Goal: Transaction & Acquisition: Book appointment/travel/reservation

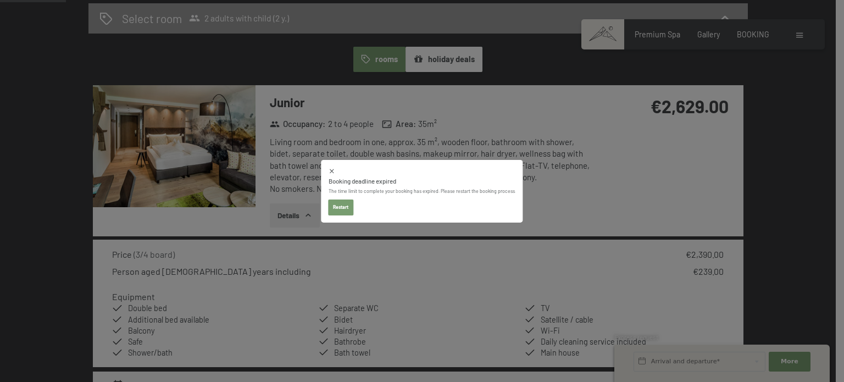
click at [332, 173] on icon at bounding box center [332, 171] width 4 height 4
select select "[DATE]"
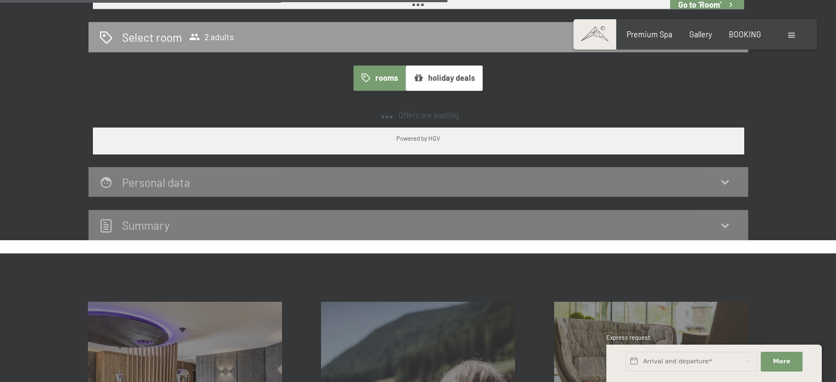
scroll to position [644, 0]
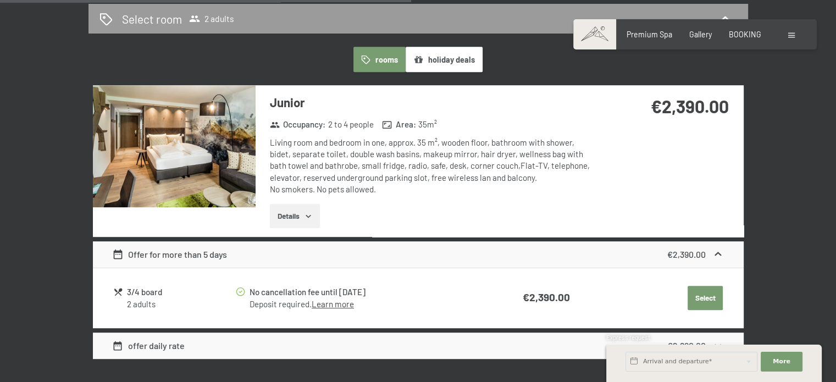
select select "[DATE]"
select select "2026-01-01"
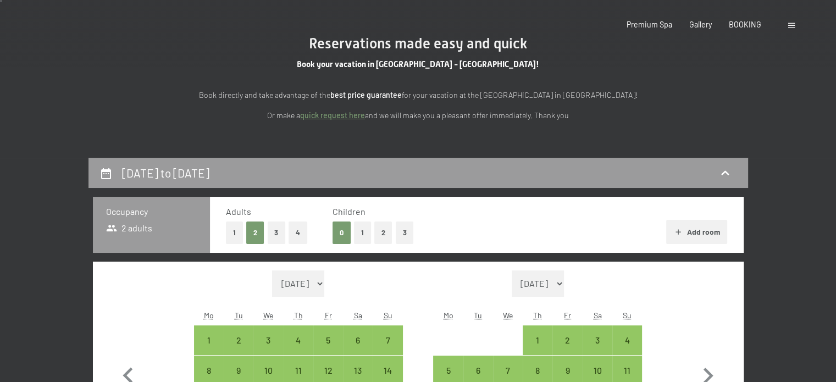
scroll to position [0, 0]
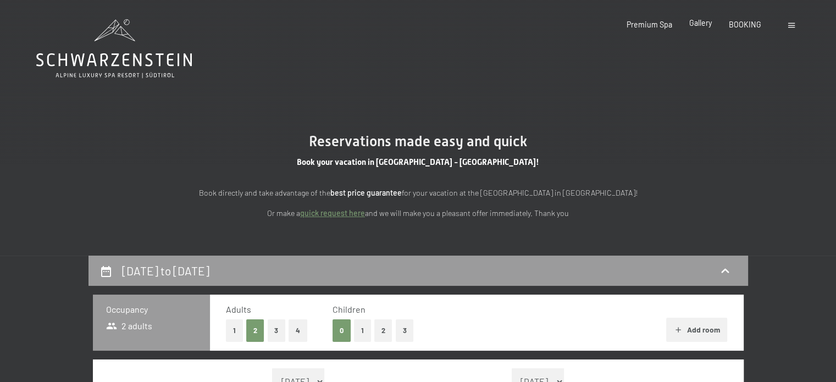
click at [705, 24] on span "Gallery" at bounding box center [700, 22] width 23 height 9
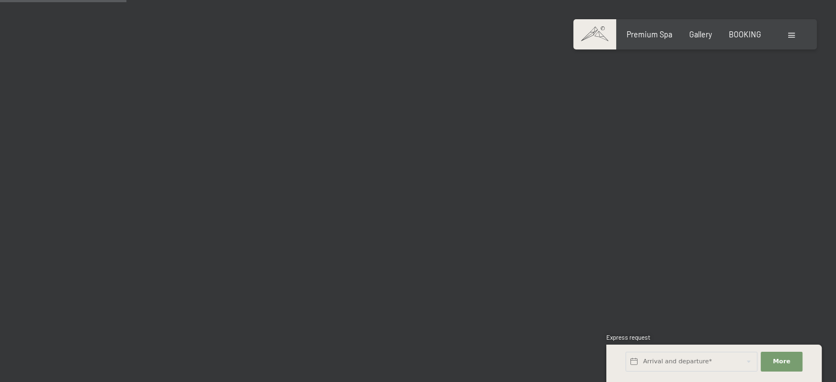
scroll to position [1813, 0]
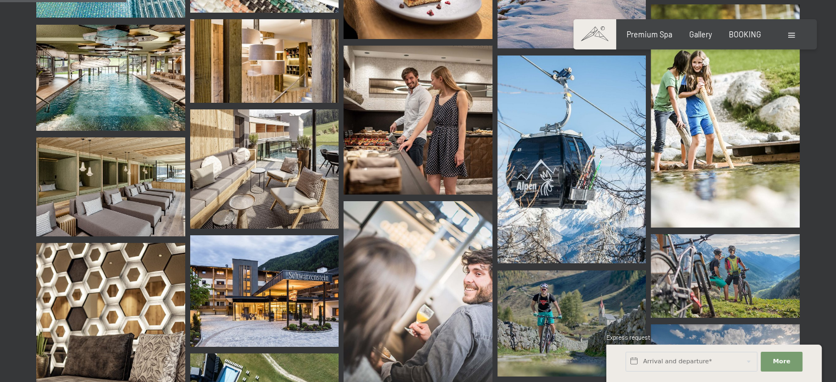
click at [94, 51] on img at bounding box center [110, 78] width 149 height 106
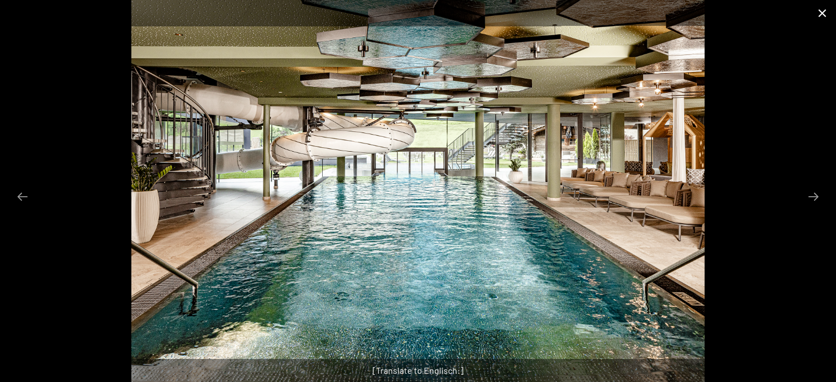
click at [823, 19] on button "Close gallery" at bounding box center [822, 13] width 27 height 26
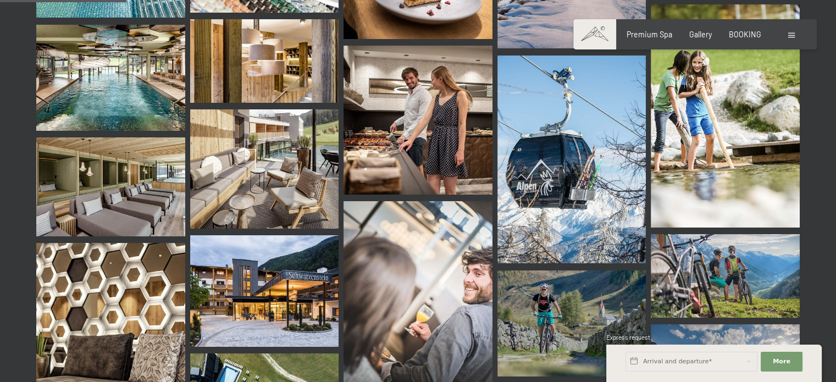
click at [263, 258] on img at bounding box center [264, 291] width 149 height 112
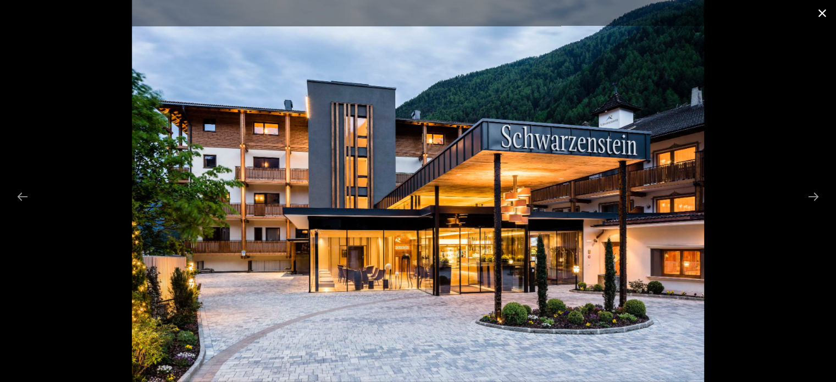
click at [824, 9] on button "Close gallery" at bounding box center [822, 13] width 27 height 26
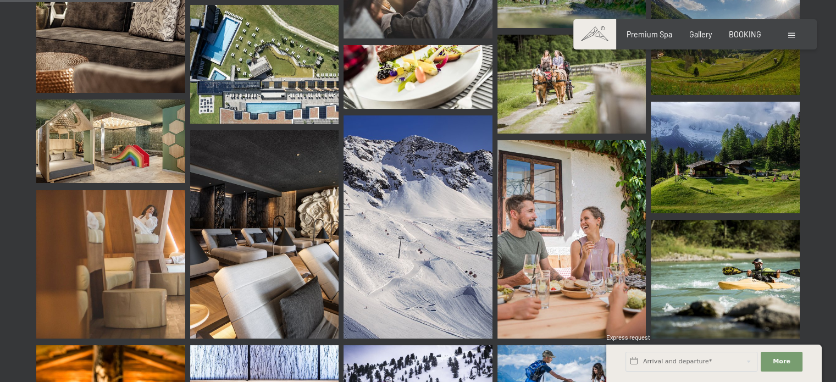
scroll to position [2159, 0]
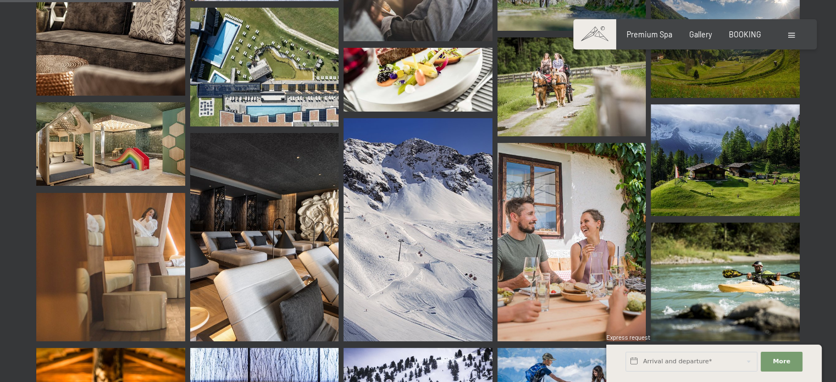
click at [93, 118] on img at bounding box center [110, 144] width 149 height 84
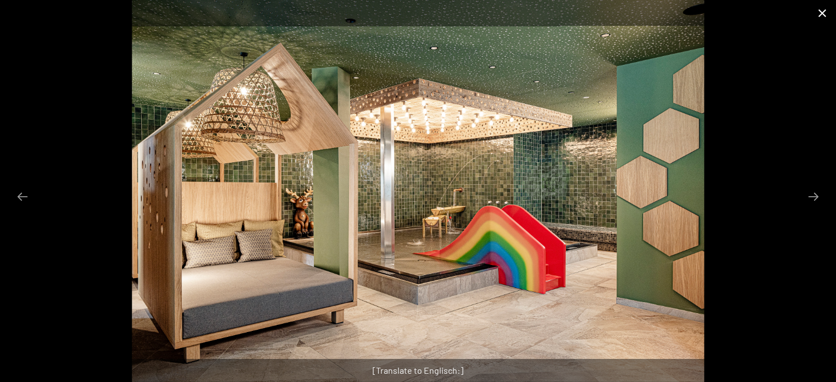
click at [825, 13] on button "Close gallery" at bounding box center [822, 13] width 27 height 26
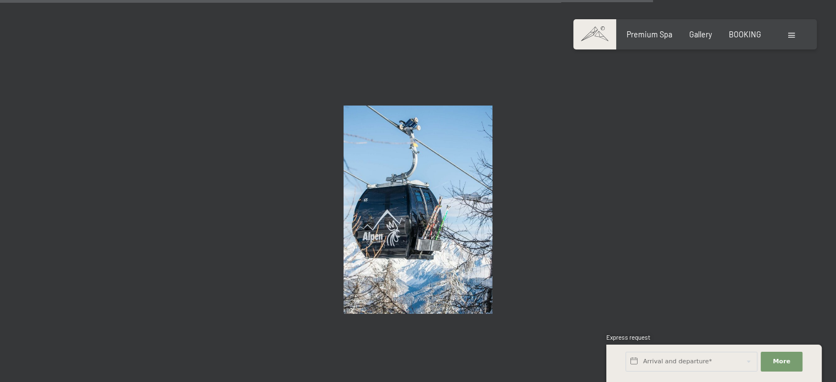
scroll to position [9205, 0]
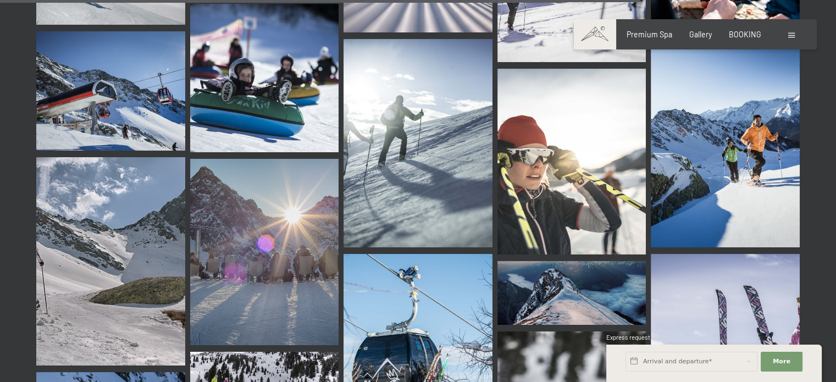
click at [790, 35] on span at bounding box center [791, 35] width 7 height 5
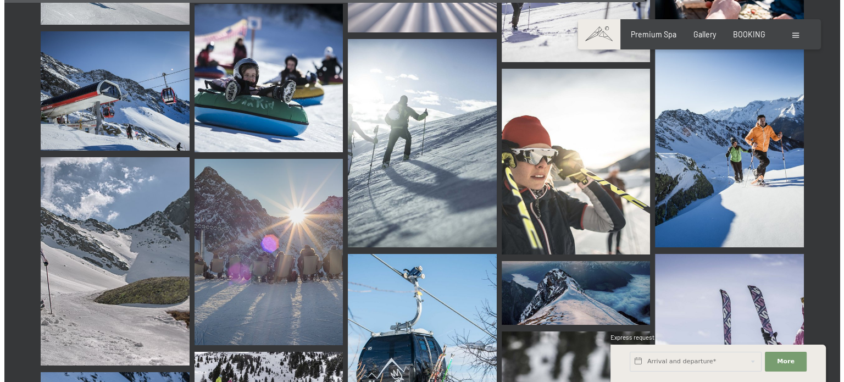
scroll to position [9299, 0]
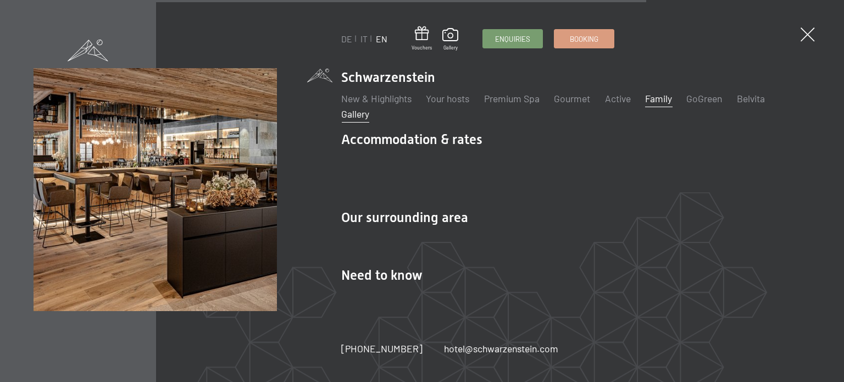
click at [660, 103] on link "Family" at bounding box center [658, 98] width 27 height 12
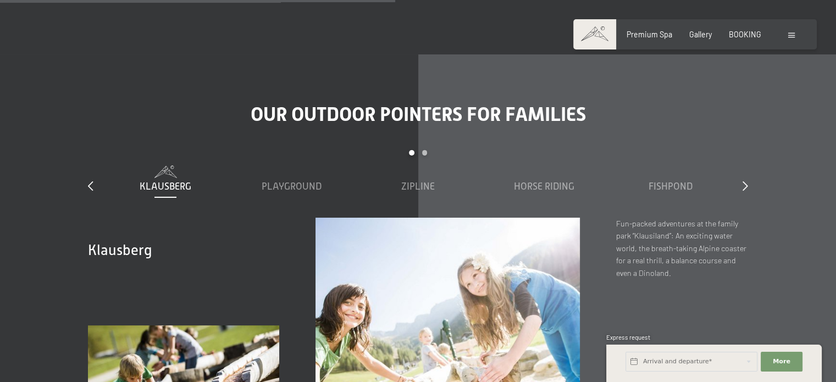
scroll to position [3594, 0]
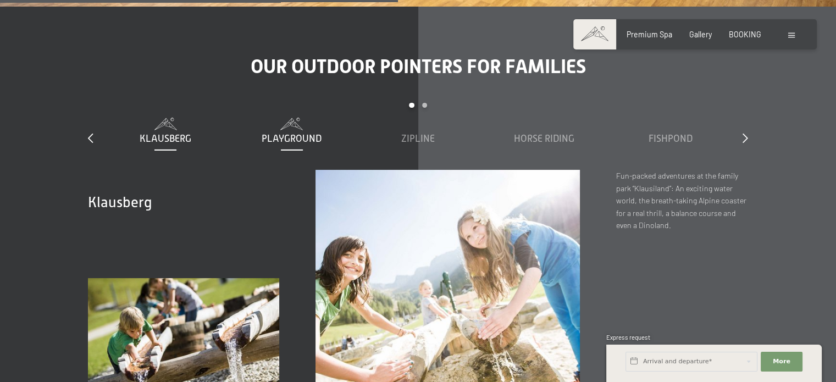
click at [302, 133] on span "Playground" at bounding box center [292, 138] width 60 height 11
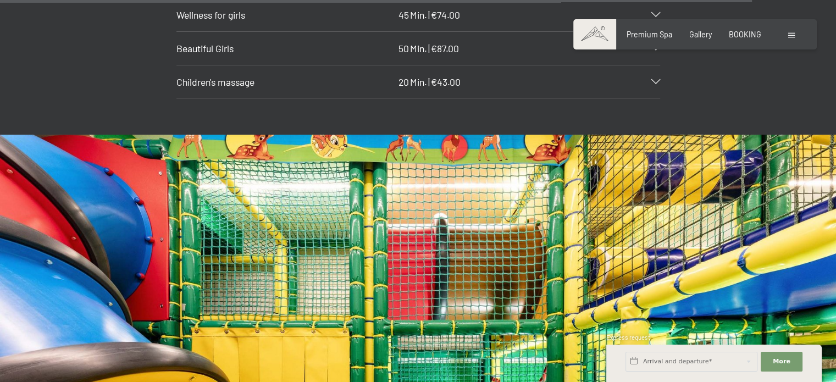
scroll to position [6858, 0]
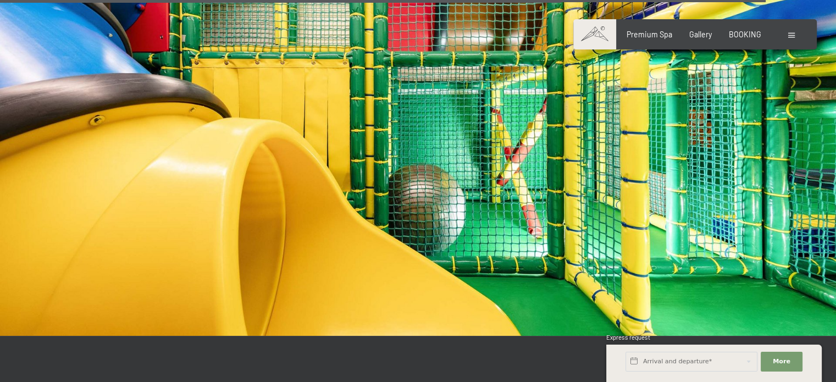
click at [336, 156] on img at bounding box center [418, 101] width 836 height 471
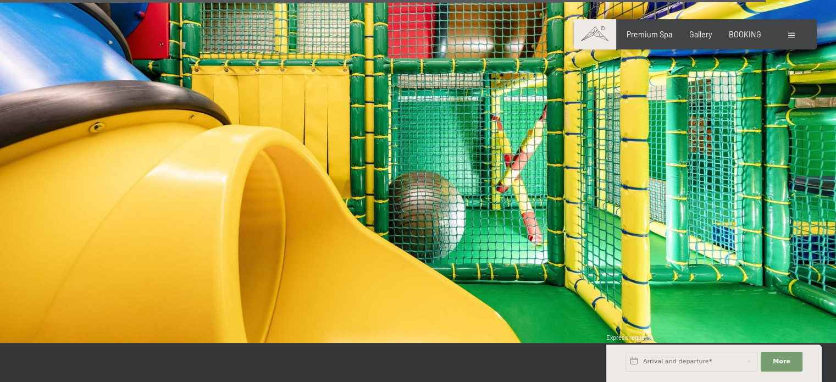
click at [336, 156] on img at bounding box center [418, 108] width 836 height 471
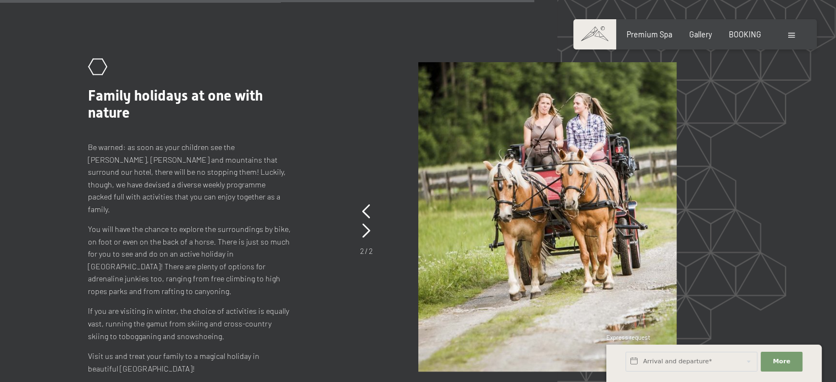
scroll to position [4833, 0]
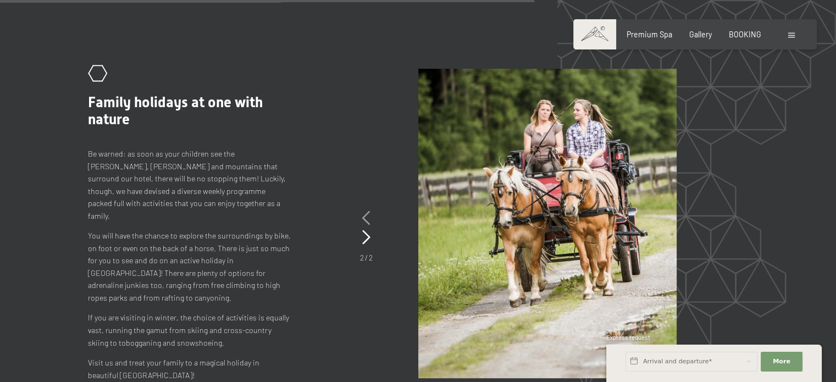
click at [364, 211] on icon at bounding box center [366, 218] width 8 height 14
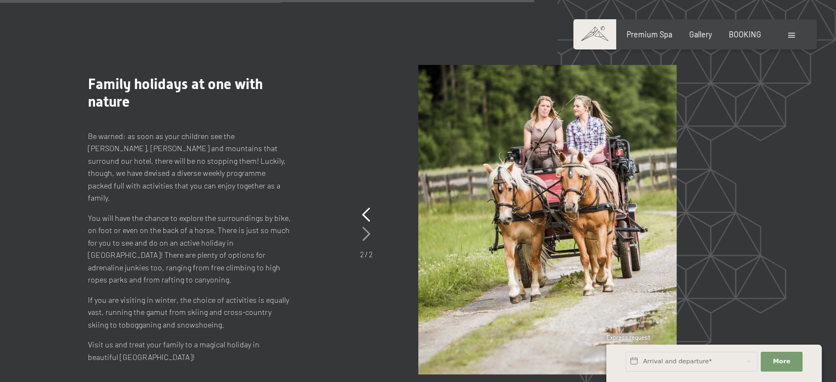
click at [369, 225] on div at bounding box center [366, 234] width 8 height 19
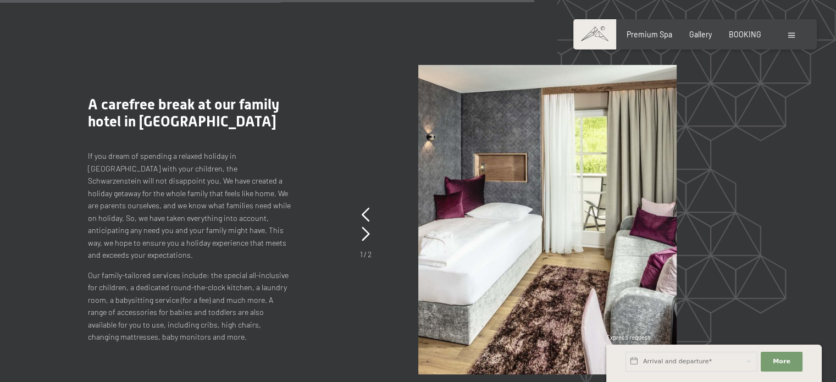
click at [369, 223] on span "Consent to marketing activities*" at bounding box center [374, 222] width 124 height 11
click at [306, 223] on input "Consent to marketing activities*" at bounding box center [300, 222] width 11 height 11
checkbox input "false"
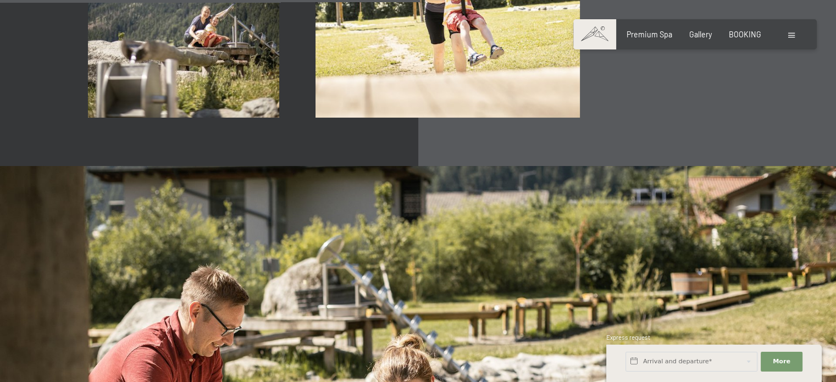
scroll to position [3630, 0]
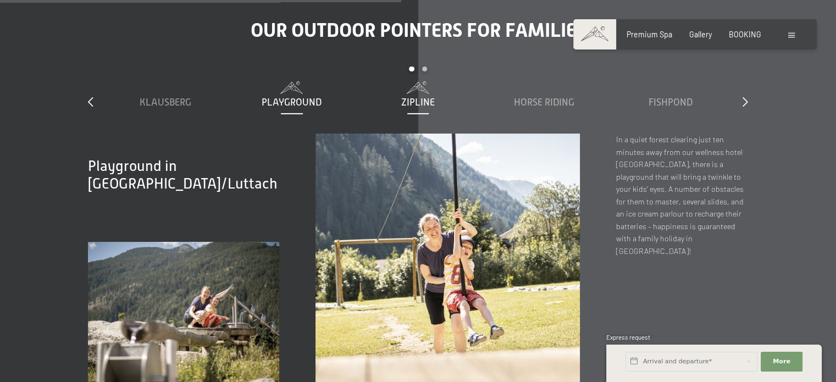
click at [416, 97] on span "Zipline" at bounding box center [418, 102] width 34 height 11
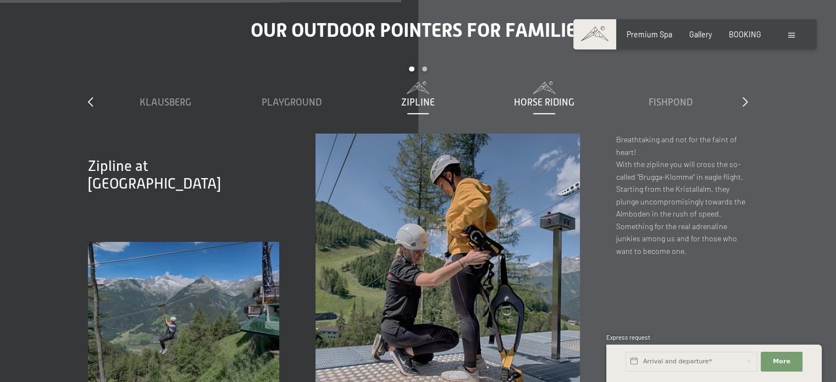
click at [535, 97] on span "Horse riding" at bounding box center [544, 102] width 60 height 11
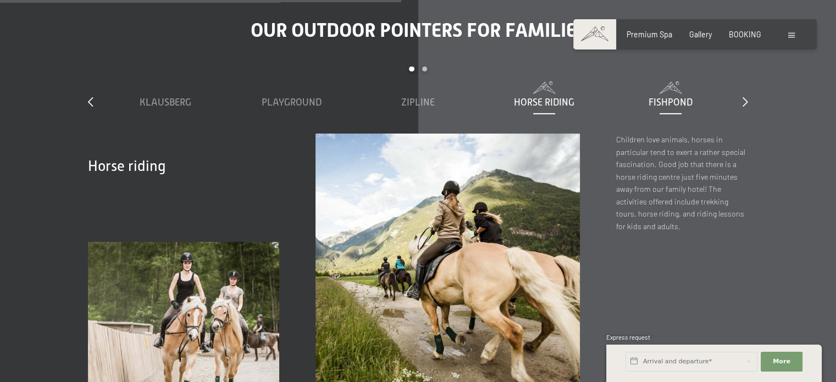
click at [654, 96] on div "Fishpond" at bounding box center [670, 103] width 117 height 14
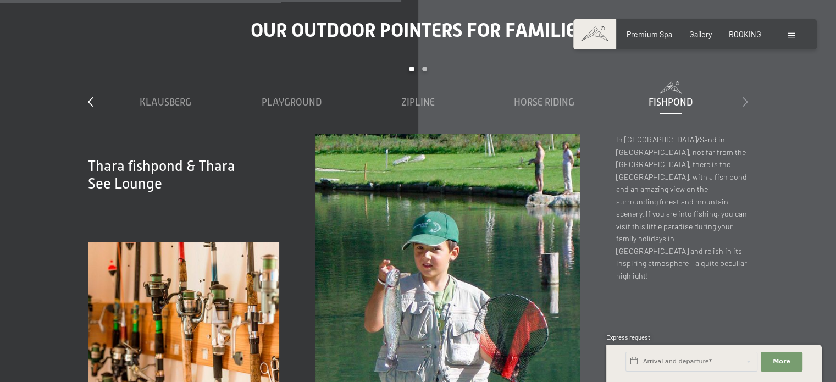
click at [745, 97] on icon at bounding box center [745, 102] width 5 height 10
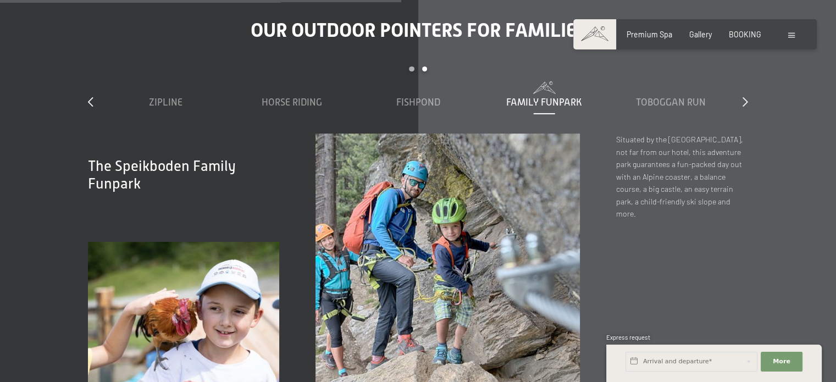
click at [554, 97] on span "Family Funpark" at bounding box center [544, 102] width 76 height 11
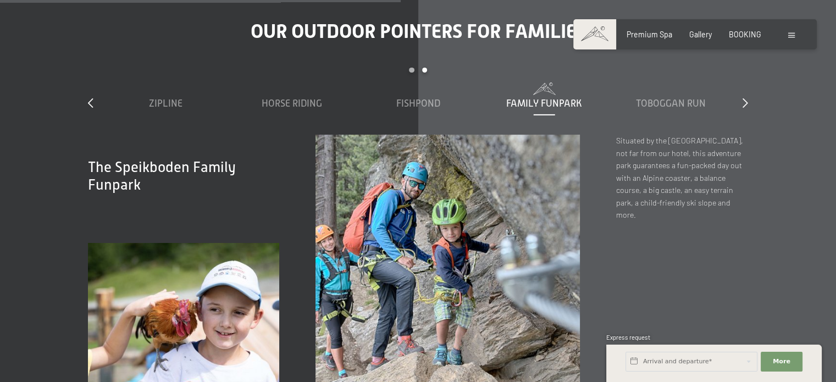
scroll to position [3628, 0]
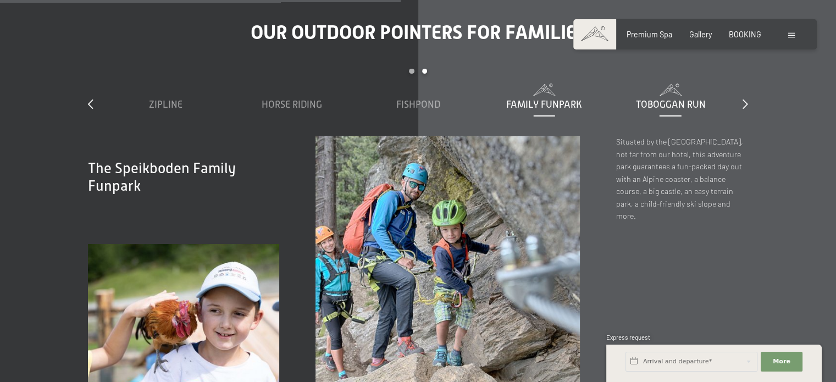
click at [690, 99] on span "Toboggan run" at bounding box center [670, 104] width 70 height 11
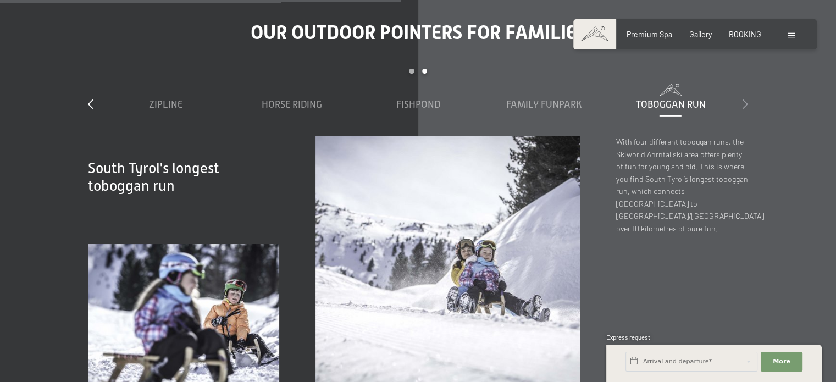
click at [743, 99] on icon at bounding box center [745, 104] width 5 height 10
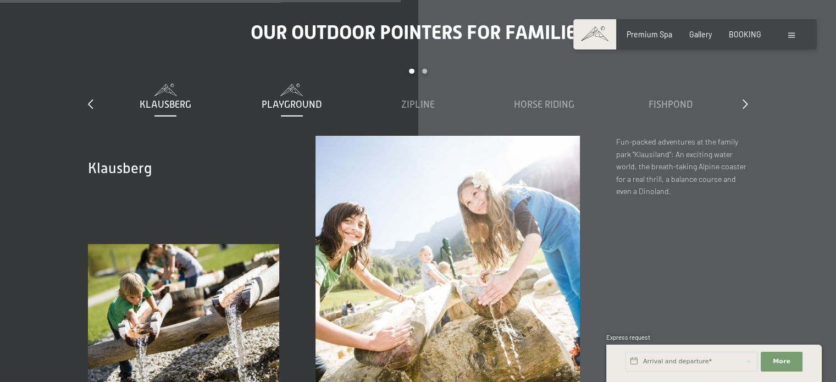
click at [284, 99] on span "Playground" at bounding box center [292, 104] width 60 height 11
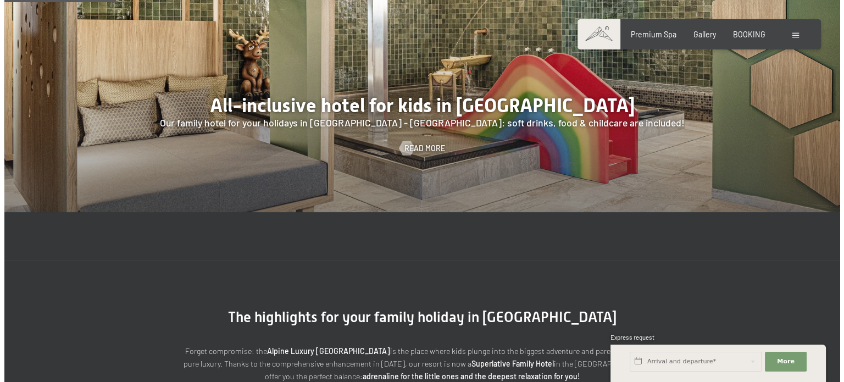
scroll to position [1009, 0]
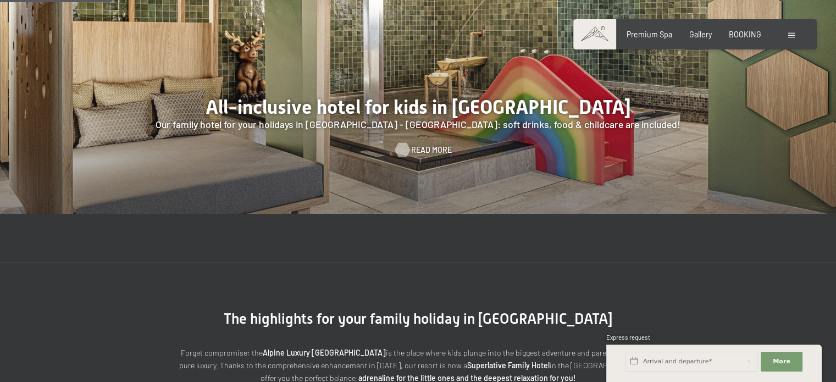
click at [423, 151] on span "Read more" at bounding box center [431, 150] width 41 height 11
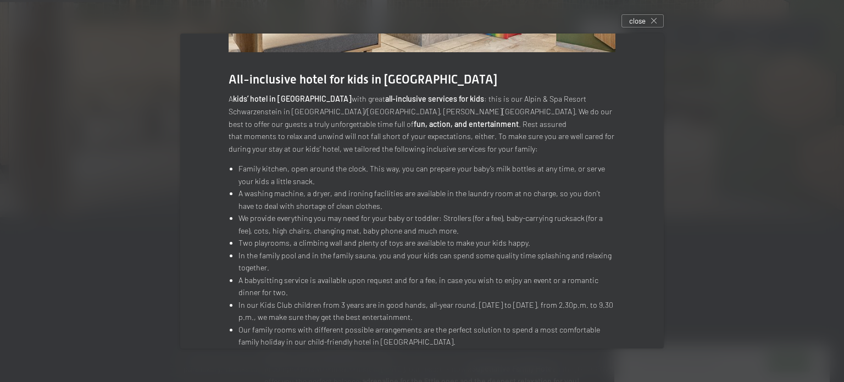
scroll to position [169, 0]
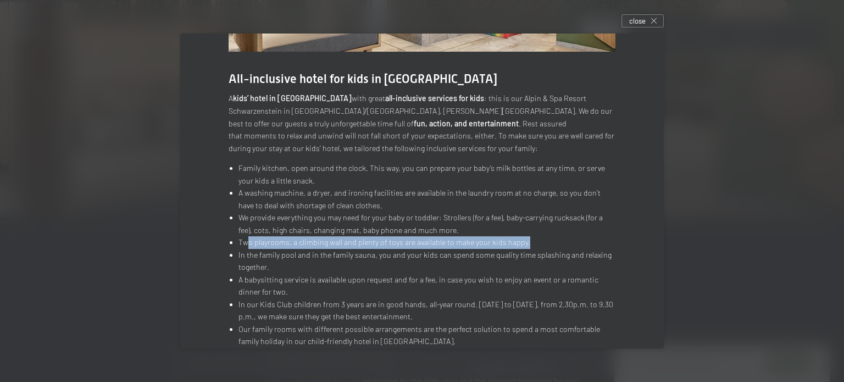
drag, startPoint x: 246, startPoint y: 243, endPoint x: 529, endPoint y: 246, distance: 283.7
click at [529, 246] on li "Two playrooms, a climbing wall and plenty of toys are available to make your ki…" at bounding box center [427, 242] width 377 height 13
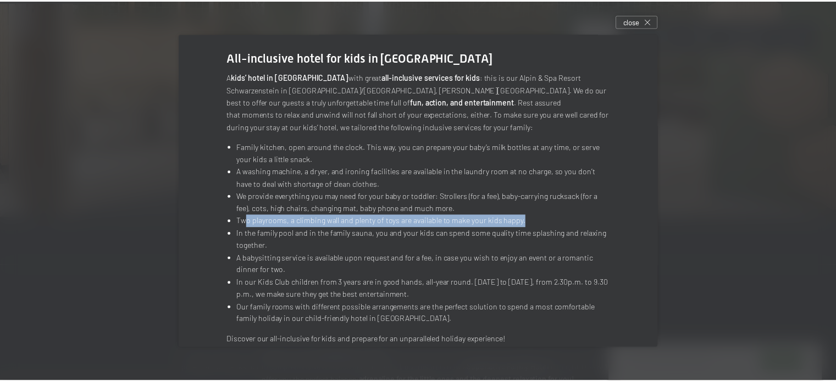
scroll to position [210, 0]
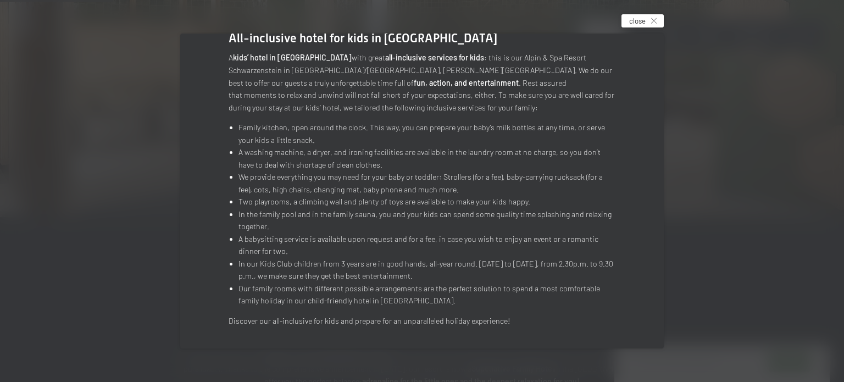
click at [641, 21] on span "close" at bounding box center [637, 21] width 16 height 10
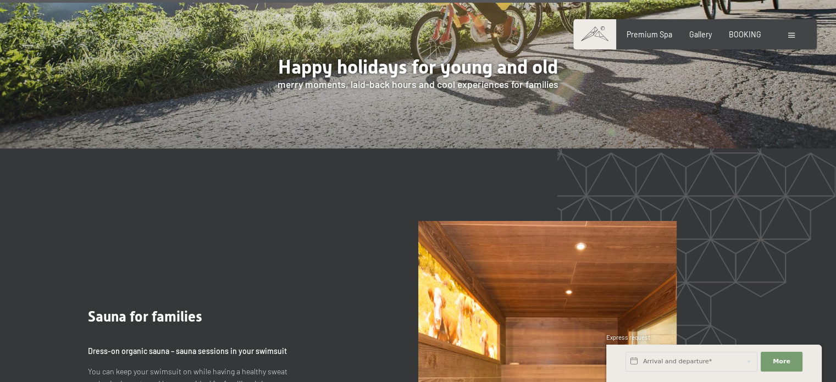
scroll to position [5693, 0]
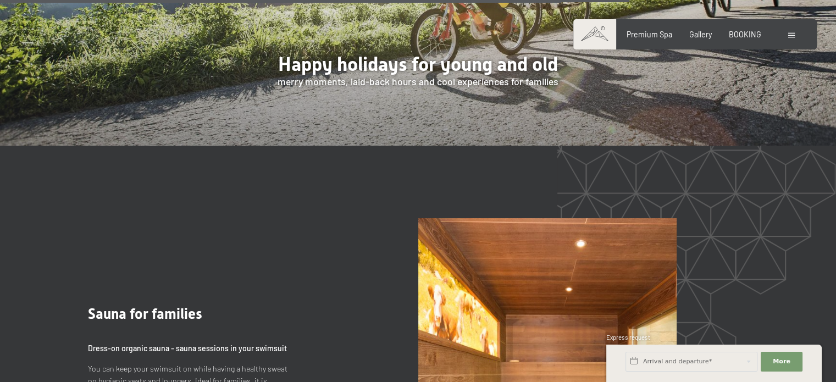
click at [793, 35] on span at bounding box center [791, 35] width 7 height 5
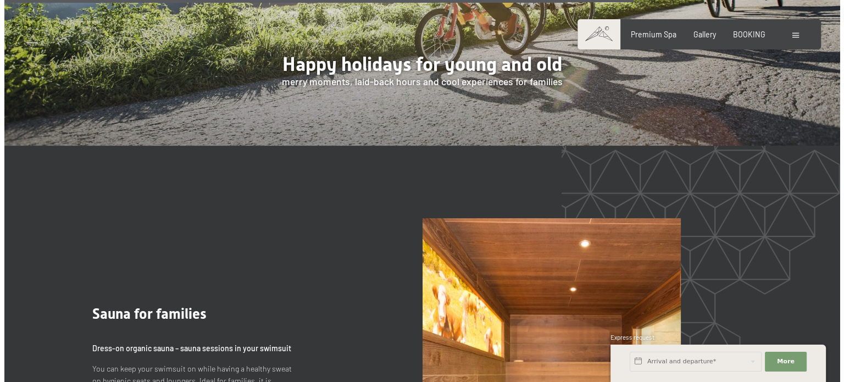
scroll to position [5717, 0]
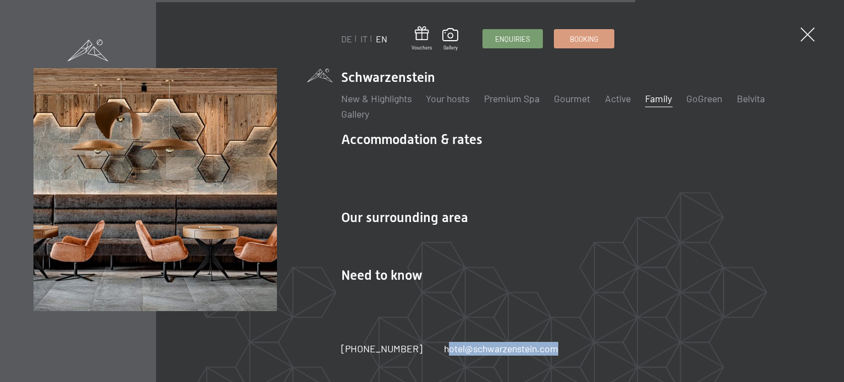
drag, startPoint x: 549, startPoint y: 349, endPoint x: 429, endPoint y: 349, distance: 119.8
click at [429, 349] on div "+39 0474 674100 hotel@ no-spam. schwarzenstein. no-spam. com" at bounding box center [460, 349] width 238 height 14
copy link "hotel@ no-spam. schwarzenstein. no-spam. com"
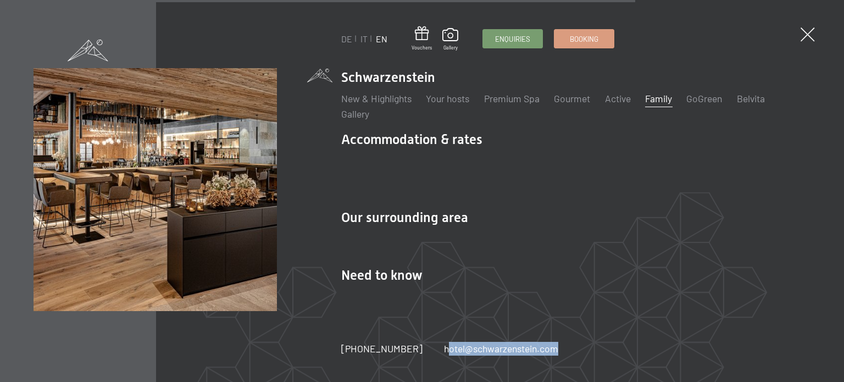
click at [662, 101] on link "Family" at bounding box center [658, 98] width 27 height 12
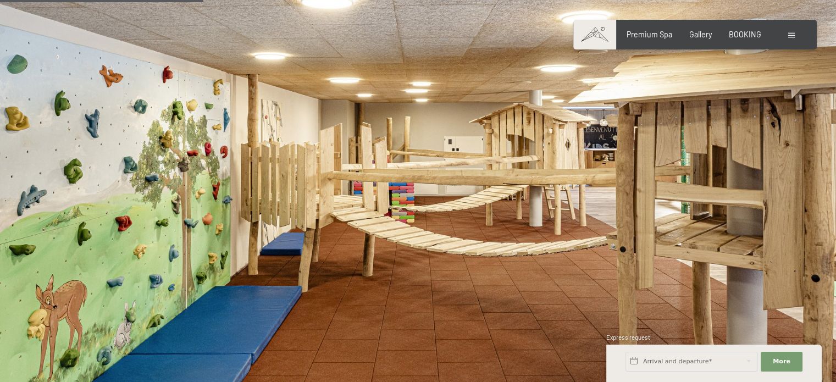
scroll to position [1825, 0]
click at [797, 34] on div "Booking Enquiries Premium Spa Gallery BOOKING DE IT EN Vouchers Gallery Enquiri…" at bounding box center [695, 34] width 204 height 11
click at [595, 37] on span at bounding box center [594, 34] width 43 height 30
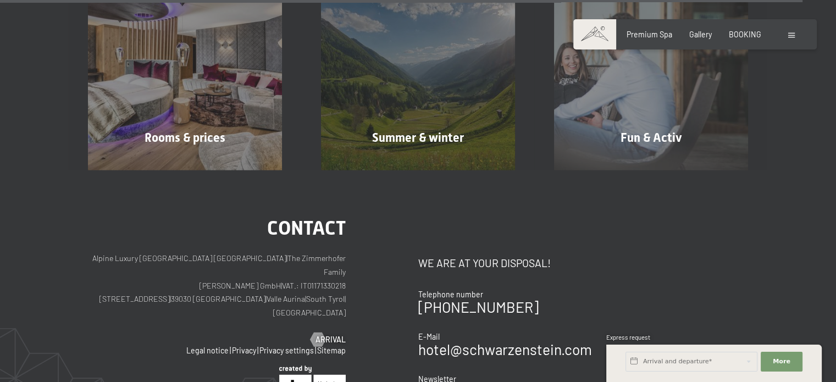
scroll to position [5222, 0]
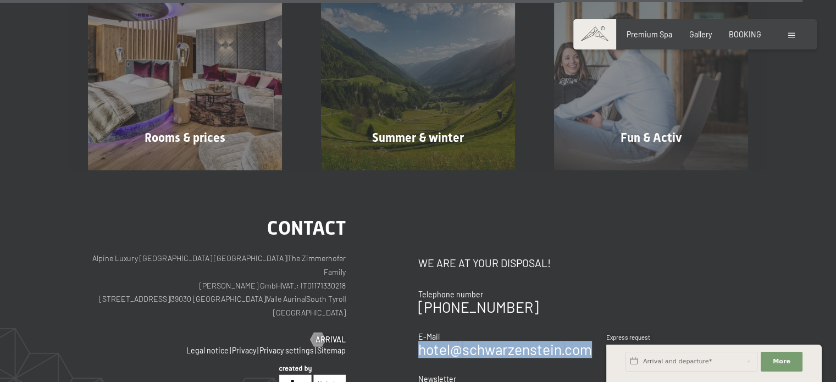
drag, startPoint x: 595, startPoint y: 309, endPoint x: 419, endPoint y: 303, distance: 176.0
click at [419, 303] on div "Contact We are at your disposal! Telephone number [PHONE_NUMBER] E-Mail hotel@ …" at bounding box center [583, 312] width 330 height 189
copy link "hotel@ no-spam. schwarzenstein. no-spam. com"
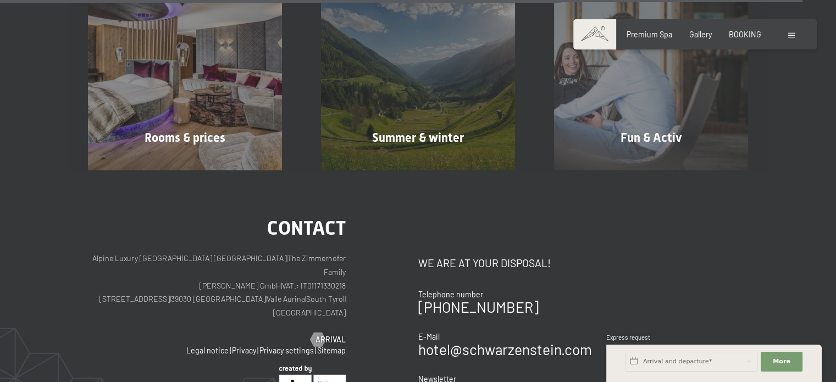
click at [793, 35] on span at bounding box center [791, 35] width 7 height 5
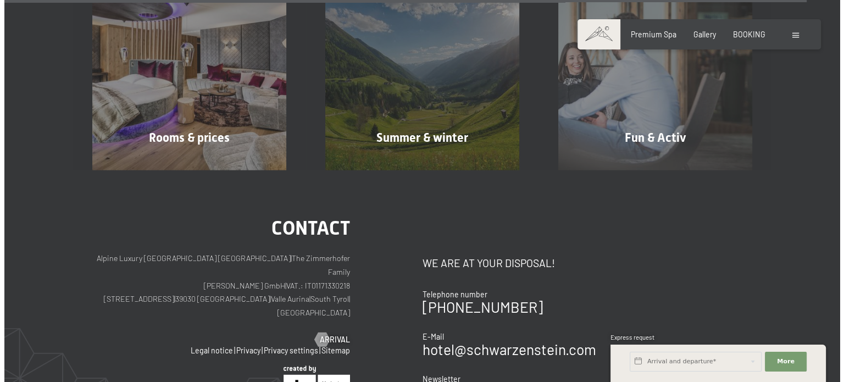
scroll to position [5250, 0]
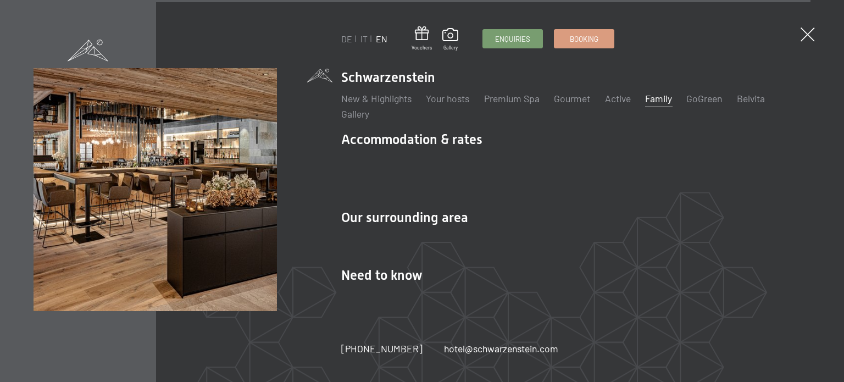
click at [655, 100] on link "Family" at bounding box center [658, 98] width 27 height 12
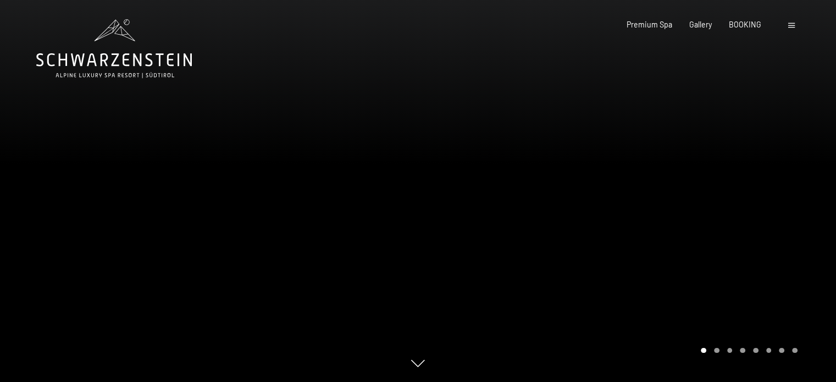
click at [717, 351] on div "Carousel Page 2" at bounding box center [716, 350] width 5 height 5
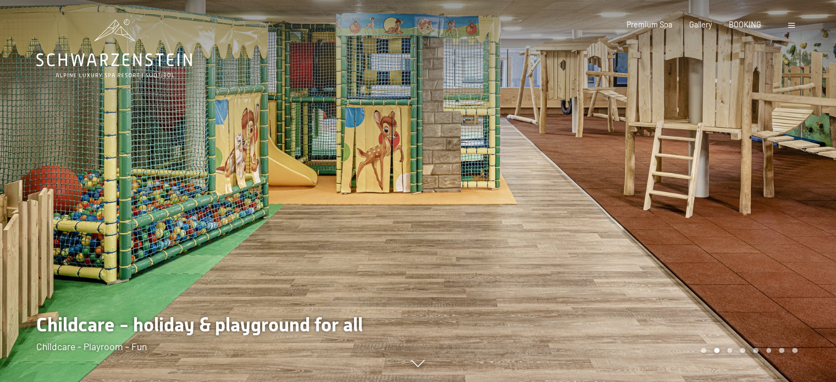
click at [420, 367] on icon at bounding box center [418, 364] width 14 height 7
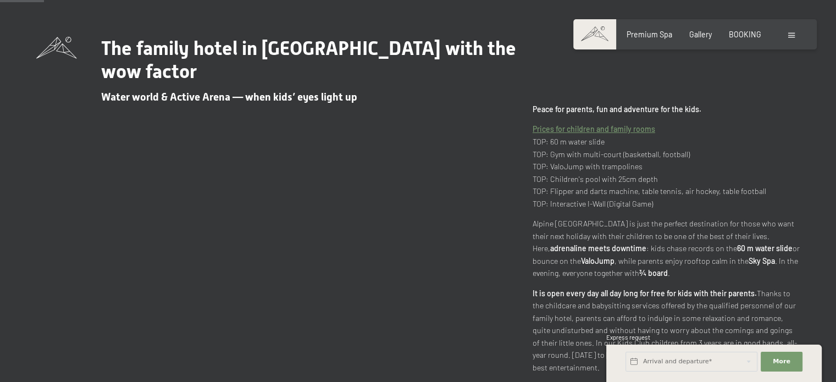
scroll to position [399, 0]
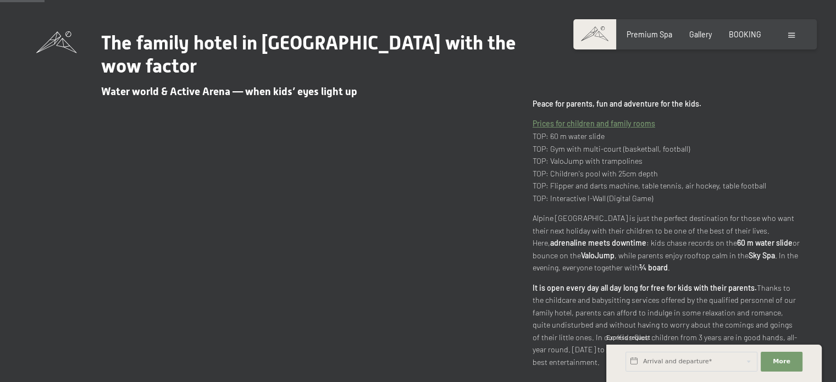
click at [627, 123] on link "Prices for children and family rooms" at bounding box center [594, 123] width 123 height 9
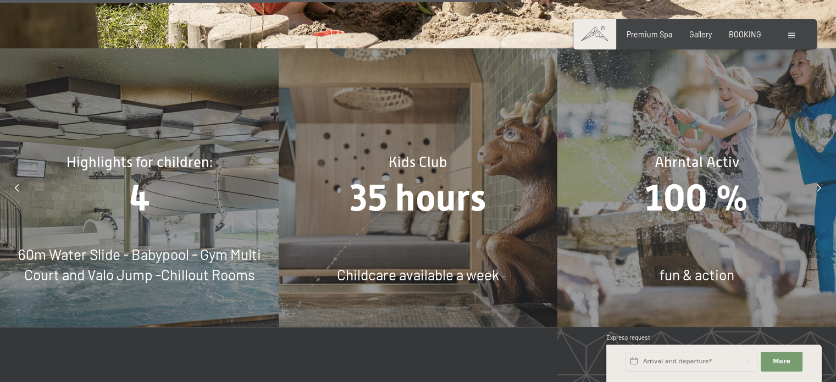
scroll to position [4495, 0]
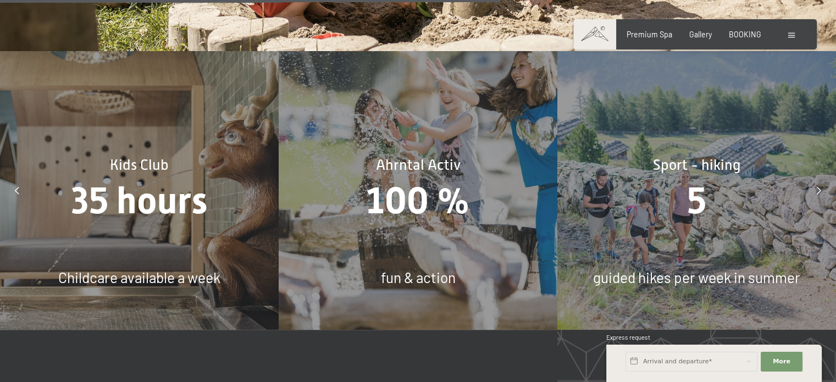
click at [15, 179] on div at bounding box center [17, 191] width 24 height 24
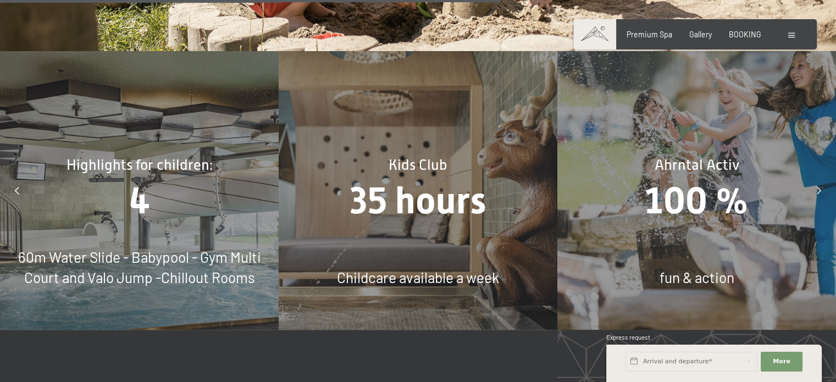
click at [820, 179] on div at bounding box center [819, 191] width 24 height 24
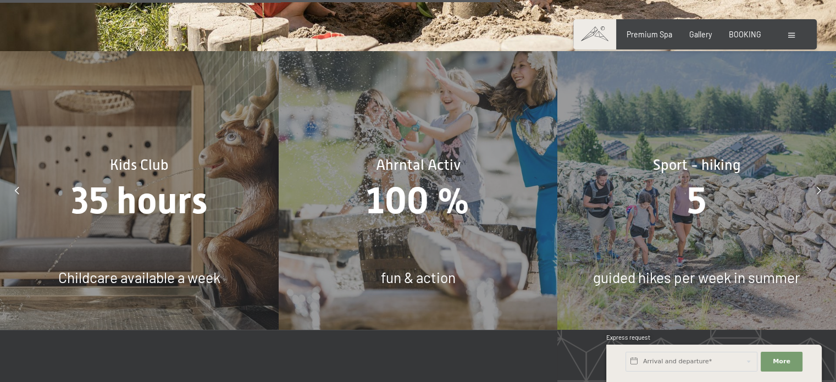
click at [820, 179] on div at bounding box center [819, 191] width 24 height 24
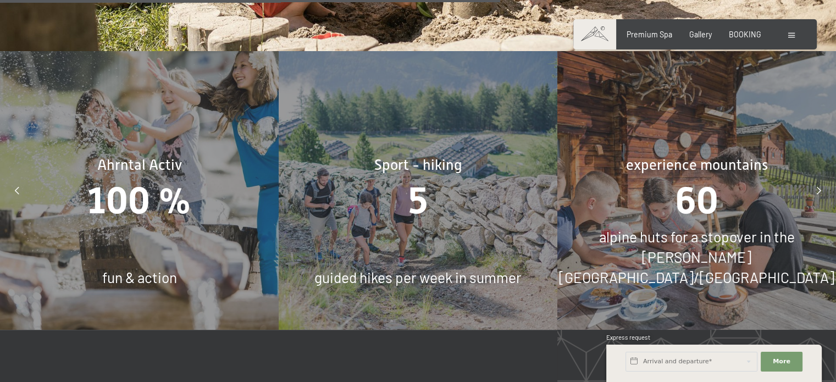
click at [820, 179] on div at bounding box center [819, 191] width 24 height 24
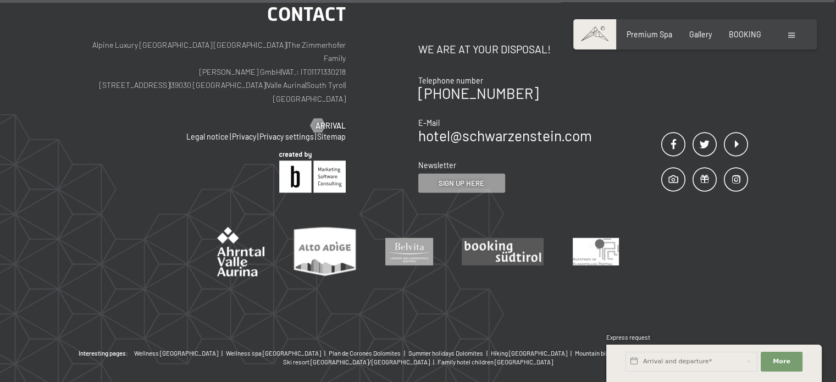
scroll to position [7564, 0]
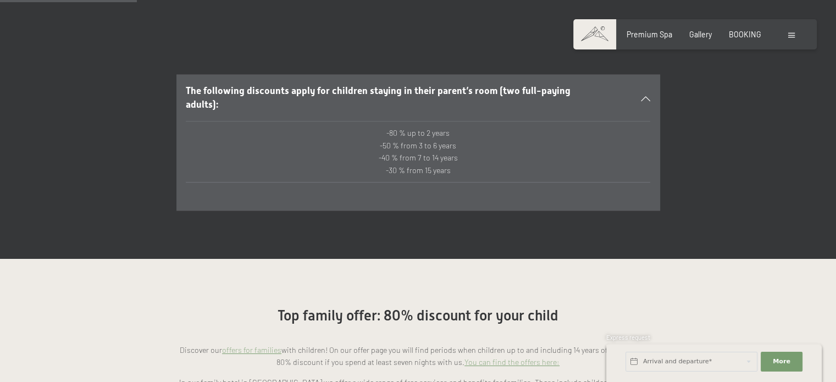
scroll to position [655, 0]
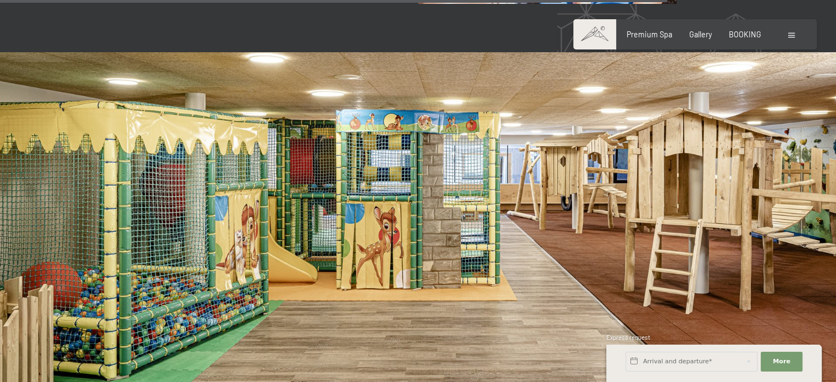
click at [543, 208] on img at bounding box center [418, 287] width 836 height 471
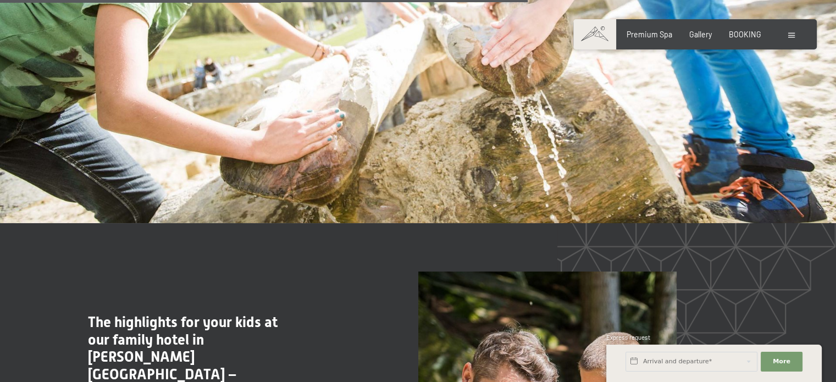
scroll to position [2484, 0]
